Goal: Task Accomplishment & Management: Manage account settings

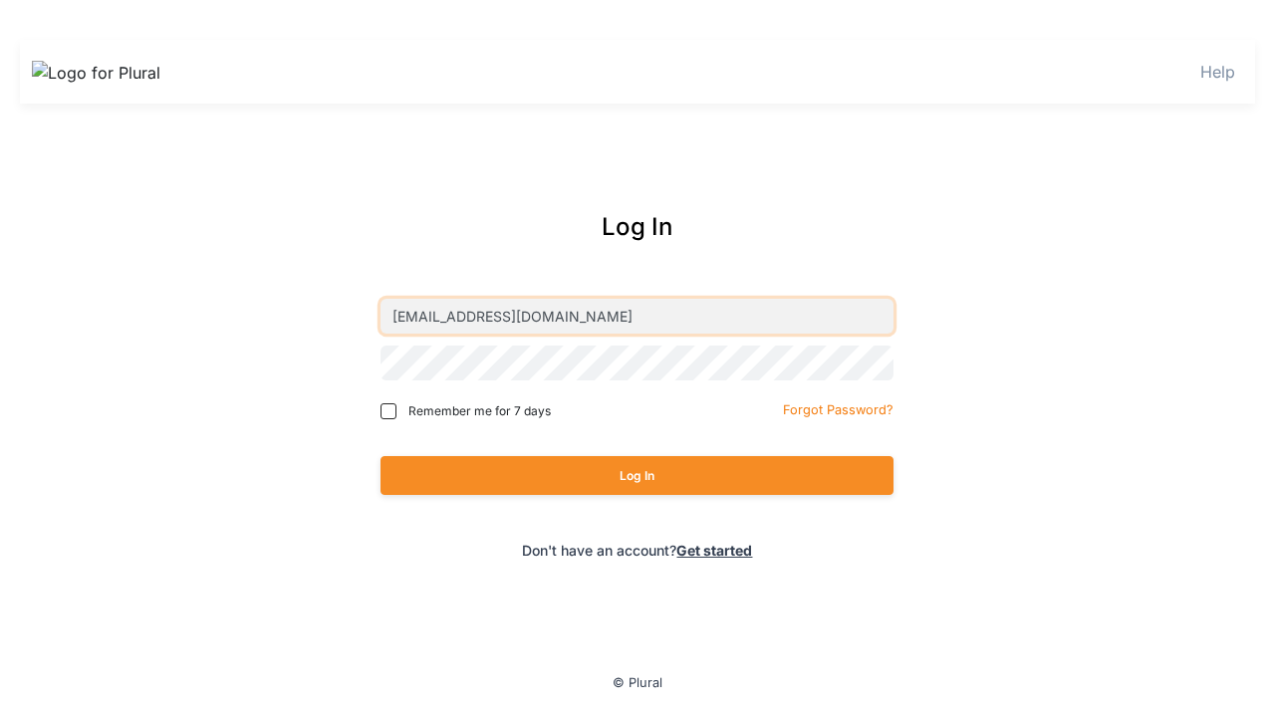
type input "[EMAIL_ADDRESS][DOMAIN_NAME]"
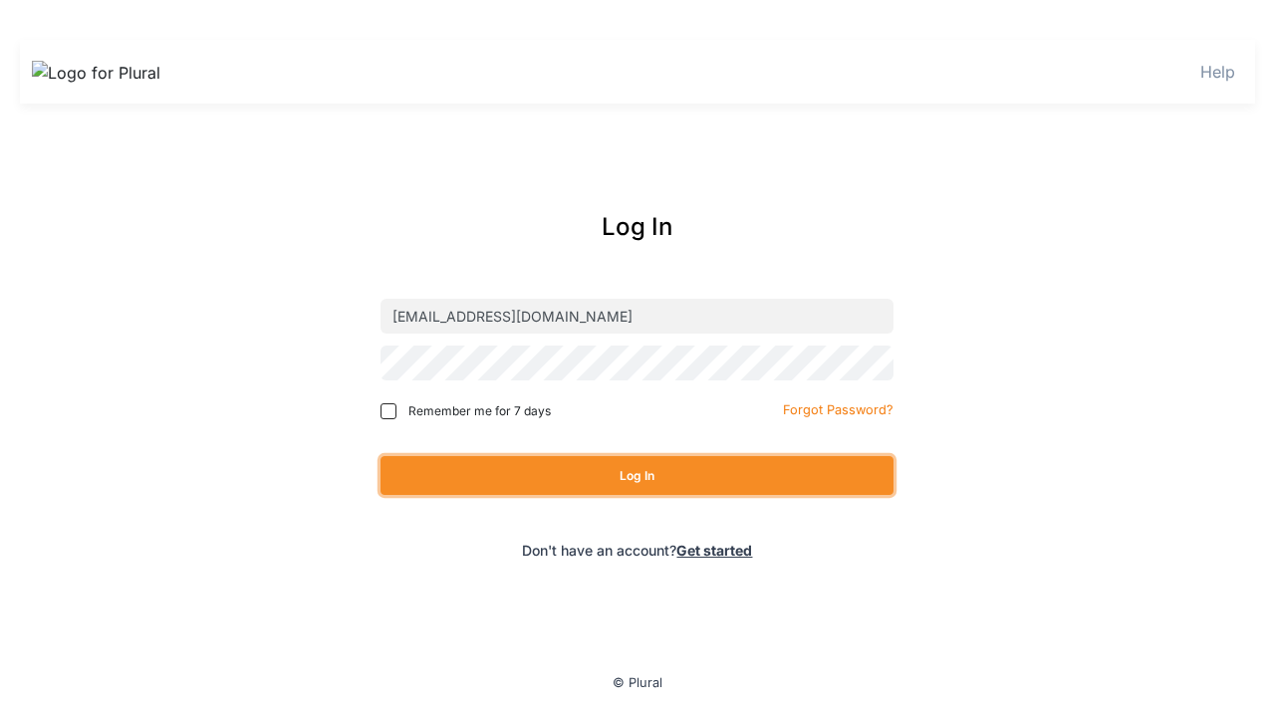
click at [637, 475] on button "Log In" at bounding box center [637, 475] width 513 height 39
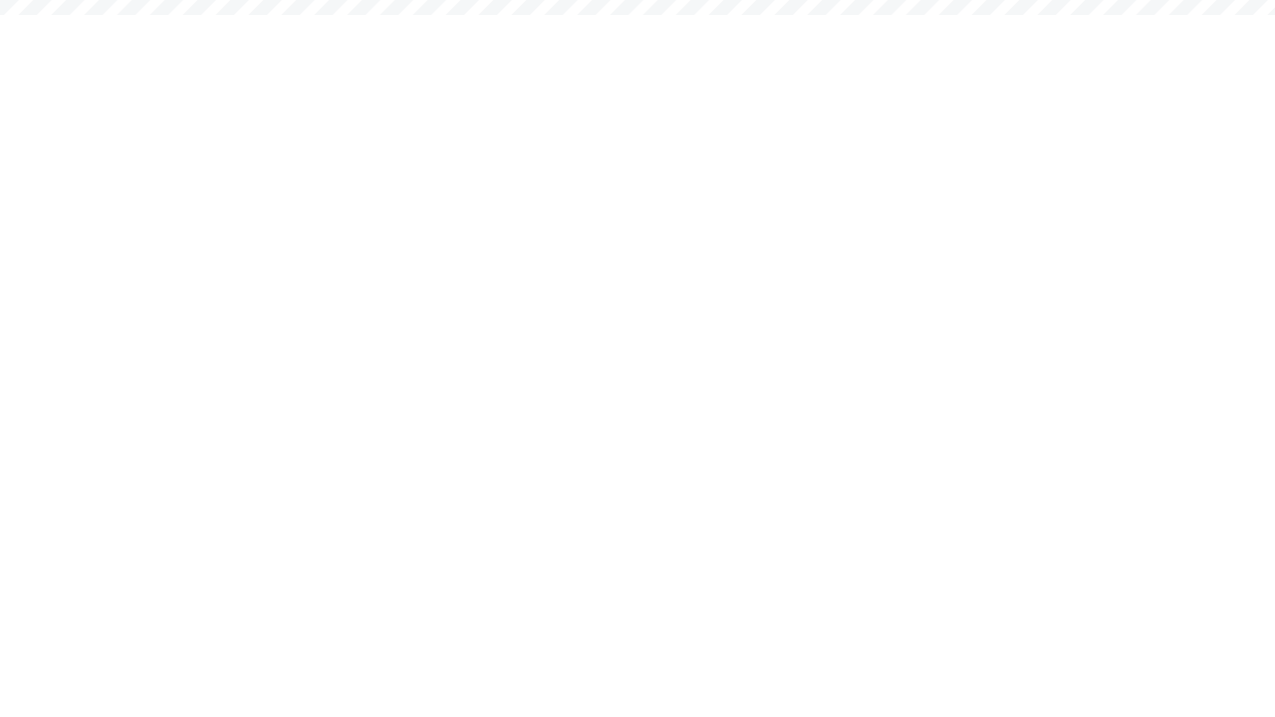
click at [0, 0] on div "EH" at bounding box center [0, 0] width 0 height 0
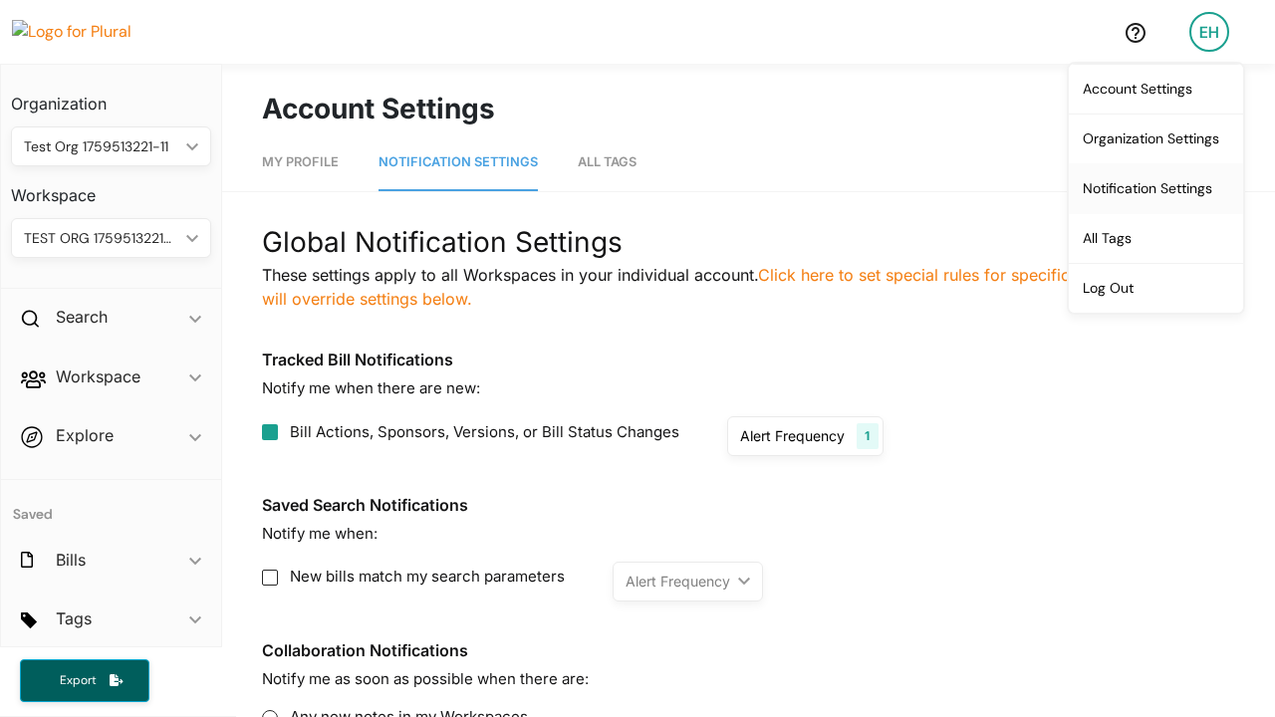
click at [1165, 189] on link "Notification Settings" at bounding box center [1156, 188] width 174 height 50
click at [1131, 177] on link "Notification Settings" at bounding box center [1156, 188] width 174 height 50
click at [1184, 184] on link "Notification Settings" at bounding box center [1156, 188] width 174 height 50
